Goal: Task Accomplishment & Management: Manage account settings

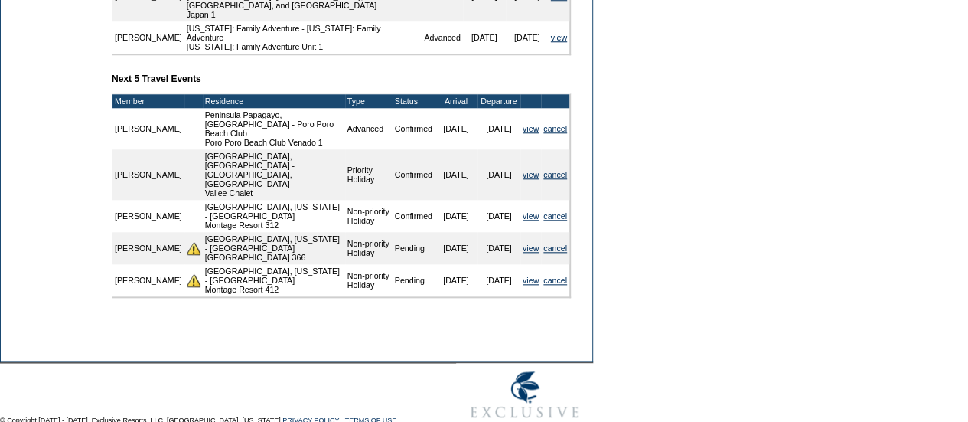
scroll to position [738, 0]
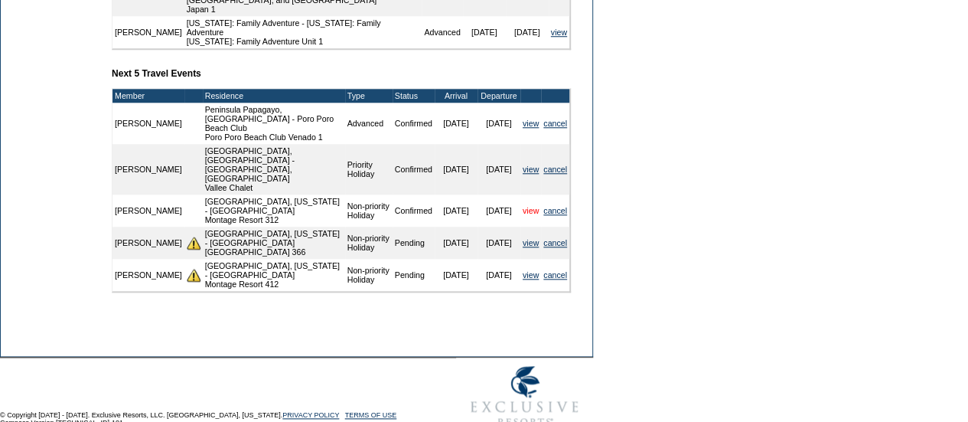
click at [523, 206] on link "view" at bounding box center [531, 210] width 16 height 9
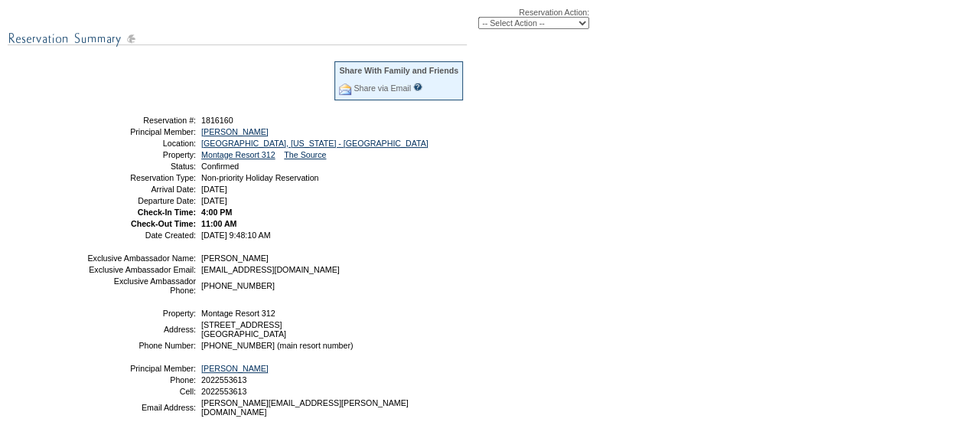
scroll to position [219, 0]
click at [539, 28] on select "-- Select Action -- Modify Reservation Dates Modify Reservation Cost Modify Occ…" at bounding box center [533, 24] width 111 height 12
select select "ChangeDates"
click at [478, 19] on select "-- Select Action -- Modify Reservation Dates Modify Reservation Cost Modify Occ…" at bounding box center [533, 24] width 111 height 12
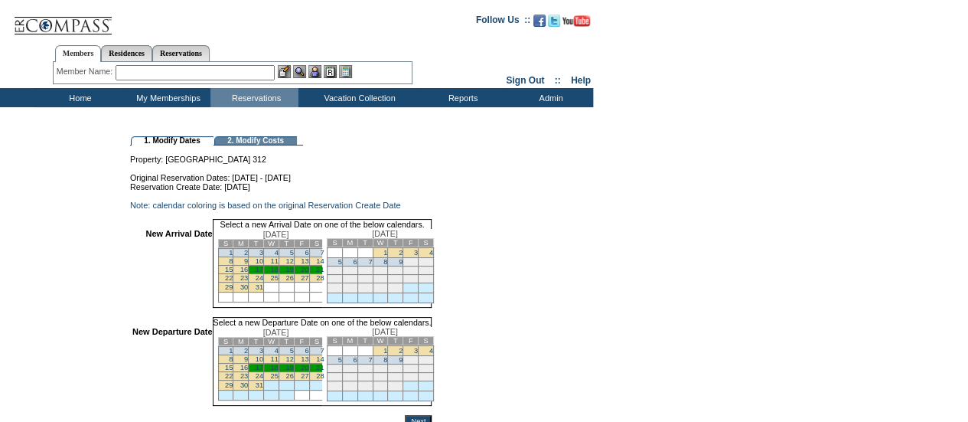
click at [263, 273] on link "17" at bounding box center [260, 270] width 8 height 8
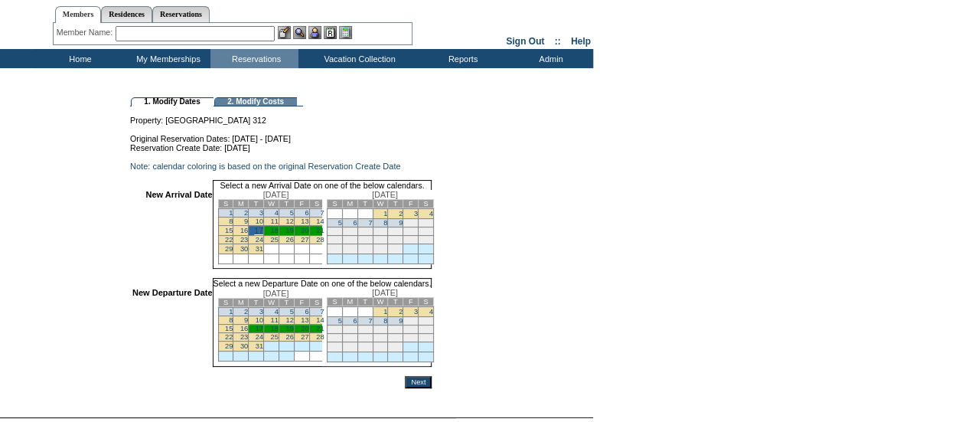
scroll to position [42, 0]
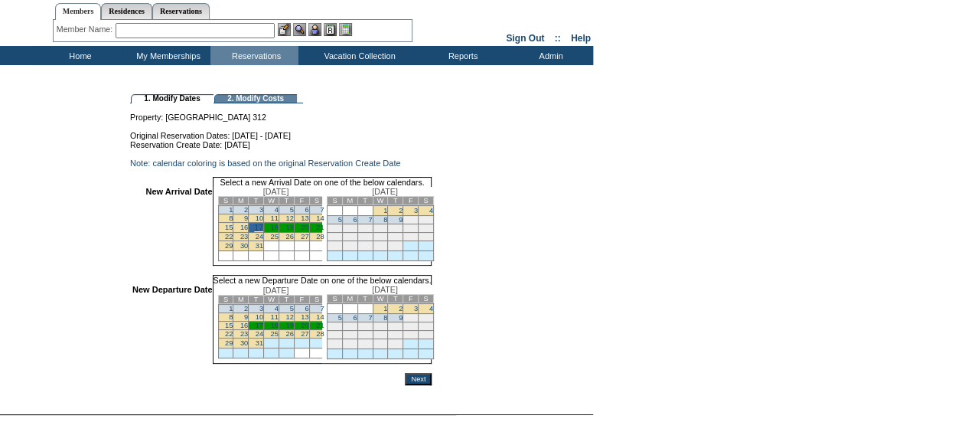
click at [308, 329] on link "20" at bounding box center [305, 325] width 8 height 8
